Goal: Transaction & Acquisition: Purchase product/service

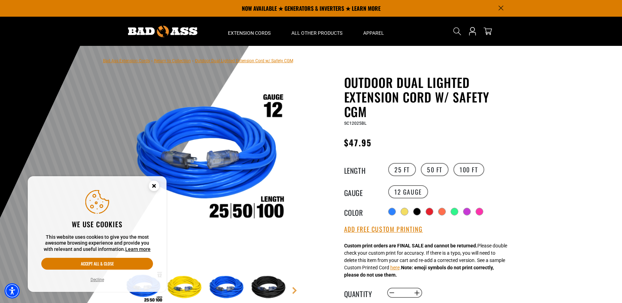
click at [155, 183] on circle "Close this option" at bounding box center [154, 185] width 10 height 10
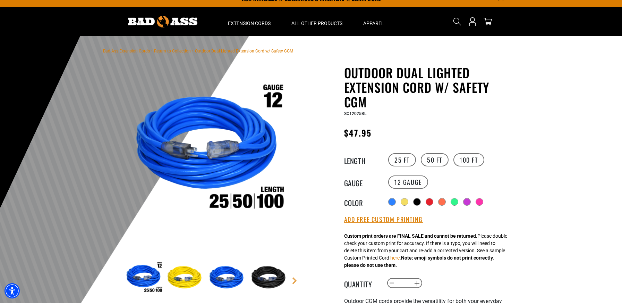
scroll to position [11, 0]
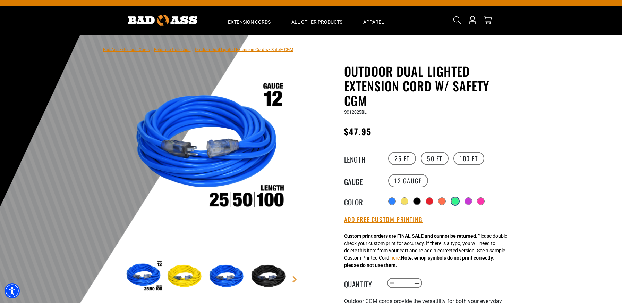
click at [455, 200] on div at bounding box center [455, 200] width 7 height 7
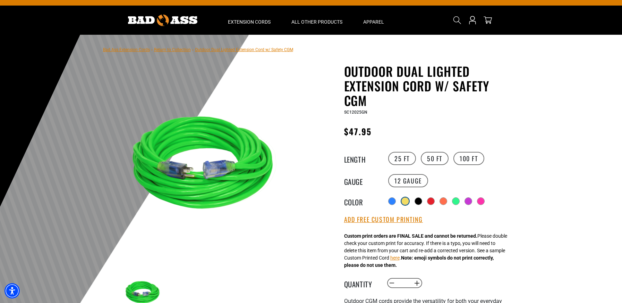
click at [403, 201] on div at bounding box center [405, 200] width 7 height 7
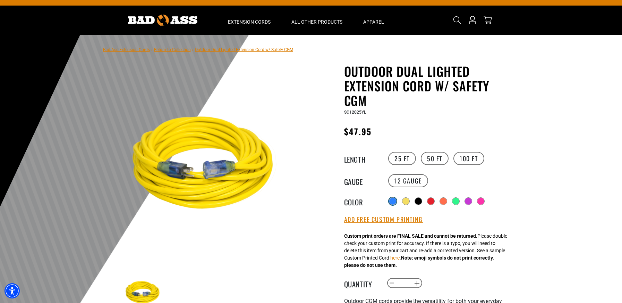
click at [392, 201] on div at bounding box center [392, 200] width 7 height 7
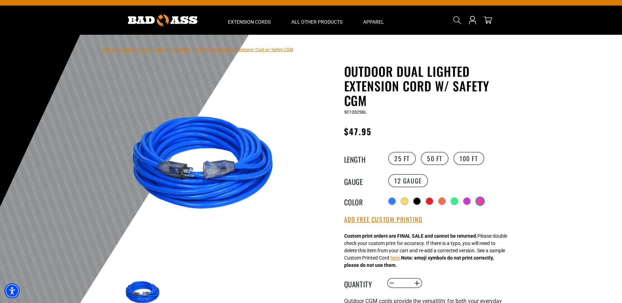
click at [480, 202] on div at bounding box center [480, 200] width 7 height 7
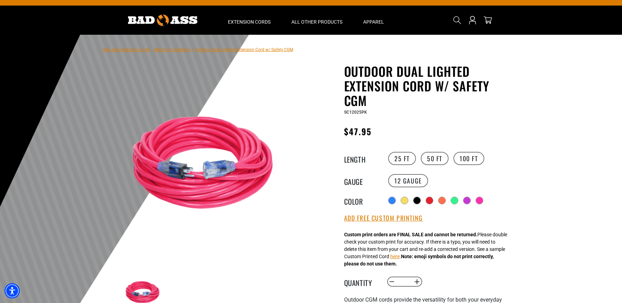
click at [459, 199] on div "Radio button Radio button Radio button Radio button Radio button Radio button R…" at bounding box center [450, 200] width 128 height 11
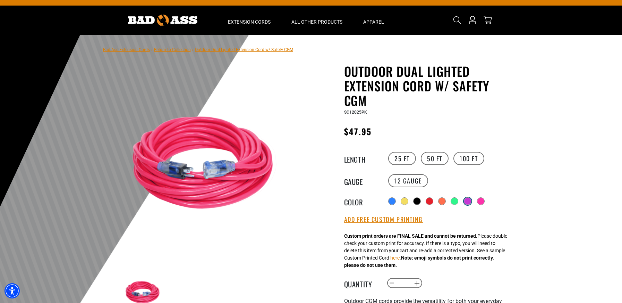
click at [464, 199] on div at bounding box center [468, 201] width 8 height 8
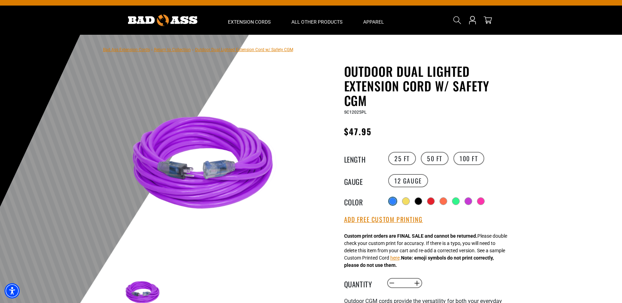
click at [392, 199] on div at bounding box center [392, 200] width 7 height 7
